Goal: Find specific page/section: Find specific page/section

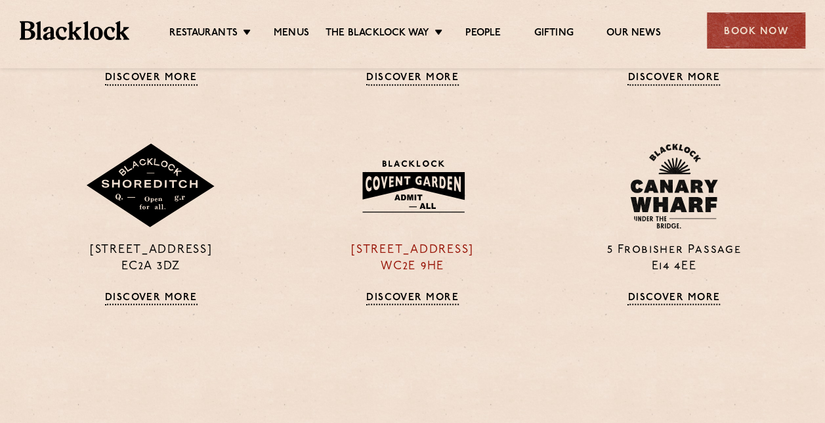
scroll to position [1050, 0]
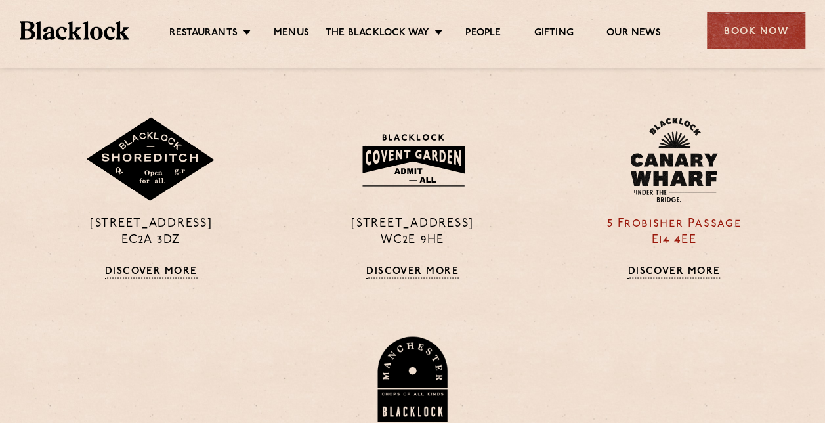
click at [686, 270] on link "Discover More" at bounding box center [673, 271] width 93 height 13
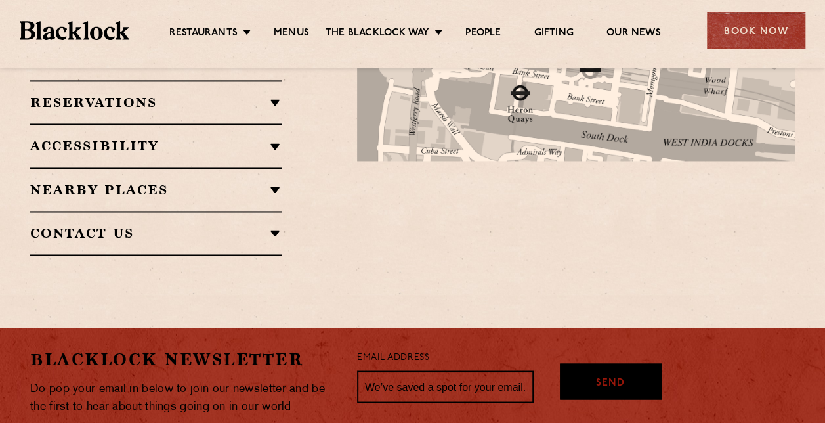
scroll to position [853, 0]
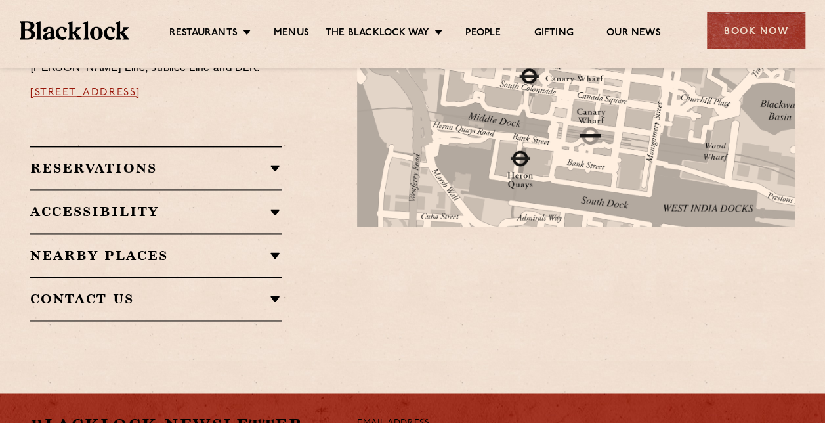
click at [295, 21] on ul "Restaurants [GEOGRAPHIC_DATA] [GEOGRAPHIC_DATA] [GEOGRAPHIC_DATA] [GEOGRAPHIC_D…" at bounding box center [414, 30] width 571 height 21
click at [293, 30] on link "Menus" at bounding box center [291, 34] width 35 height 14
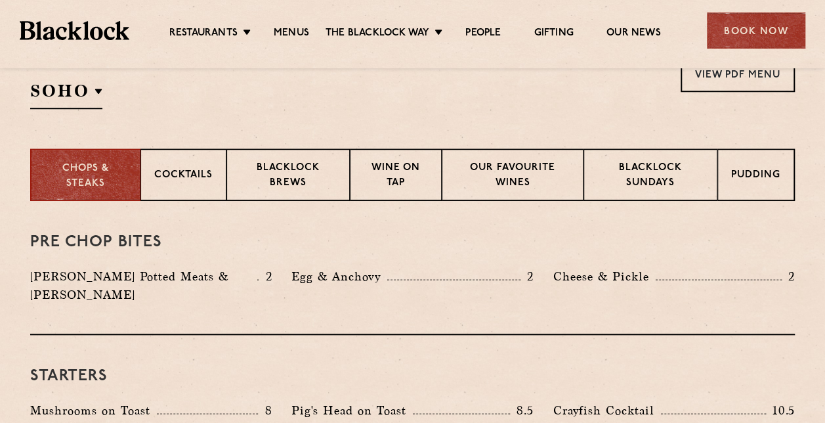
scroll to position [394, 0]
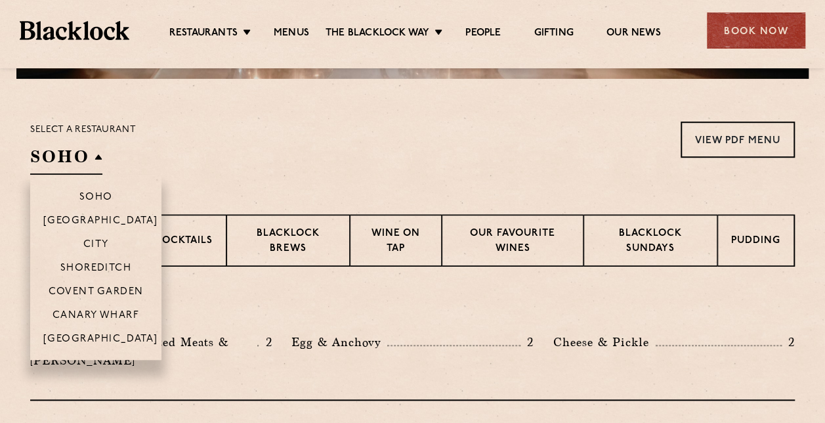
click at [97, 160] on h2 "SOHO" at bounding box center [66, 160] width 72 height 30
click at [102, 243] on p "City" at bounding box center [96, 245] width 26 height 13
click at [102, 311] on p "Canary Wharf" at bounding box center [95, 316] width 87 height 13
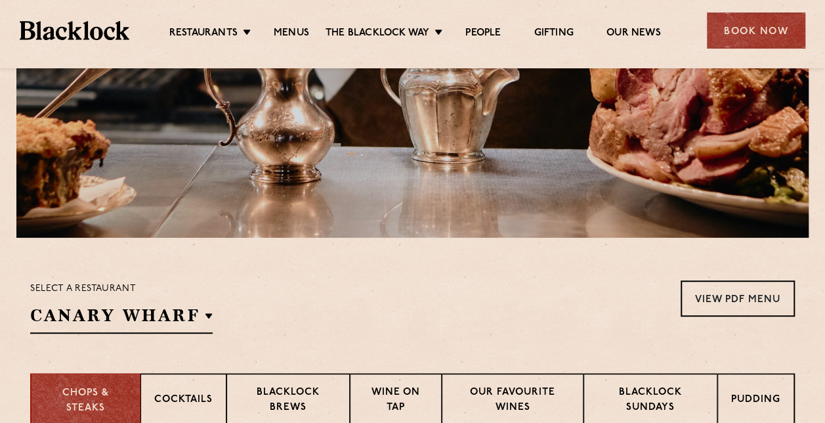
scroll to position [398, 0]
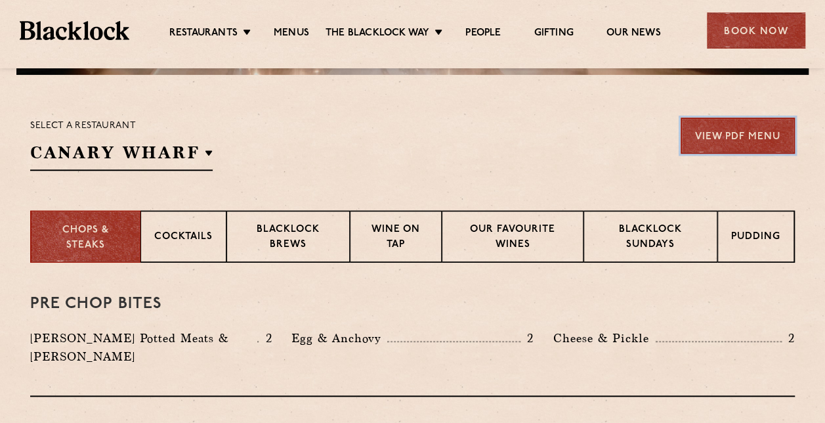
click at [724, 129] on link "View PDF Menu" at bounding box center [737, 135] width 114 height 36
